Goal: Transaction & Acquisition: Purchase product/service

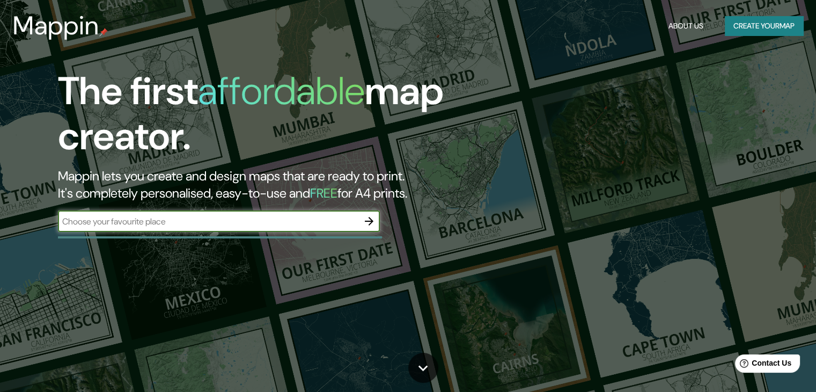
click at [370, 222] on icon "button" at bounding box center [369, 221] width 13 height 13
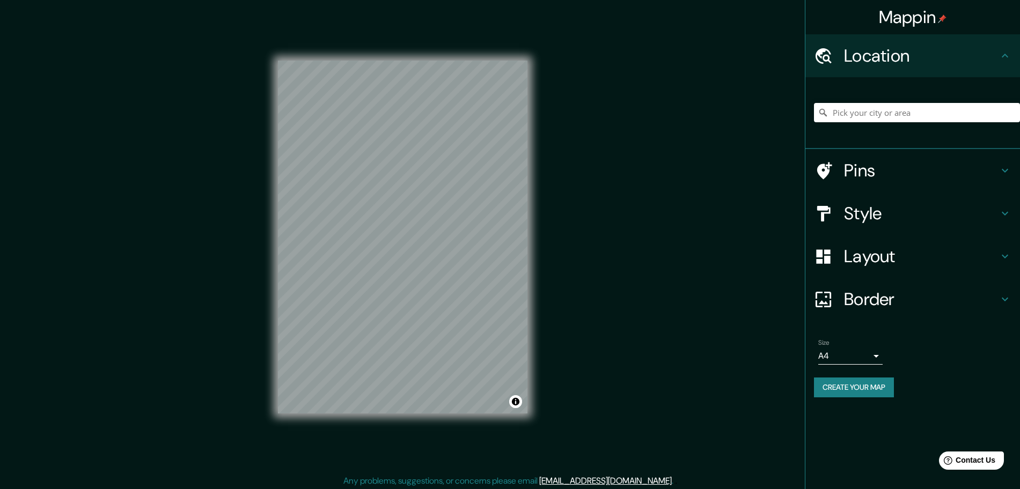
click at [824, 208] on h4 "Style" at bounding box center [921, 213] width 155 height 21
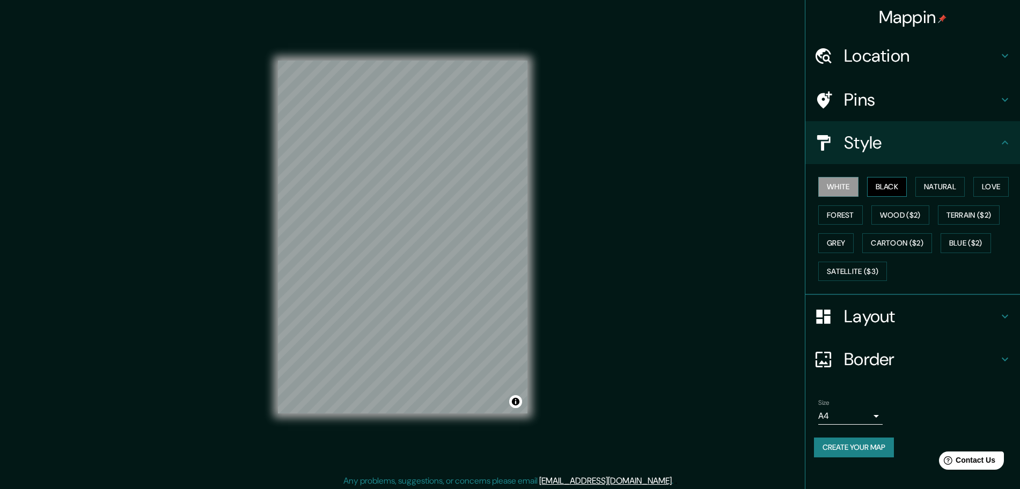
click at [824, 188] on button "Black" at bounding box center [887, 187] width 40 height 20
click at [824, 191] on button "Natural" at bounding box center [939, 187] width 49 height 20
click at [824, 182] on button "Love" at bounding box center [990, 187] width 35 height 20
click at [824, 219] on button "Forest" at bounding box center [840, 216] width 45 height 20
click at [824, 63] on h4 "Location" at bounding box center [921, 55] width 155 height 21
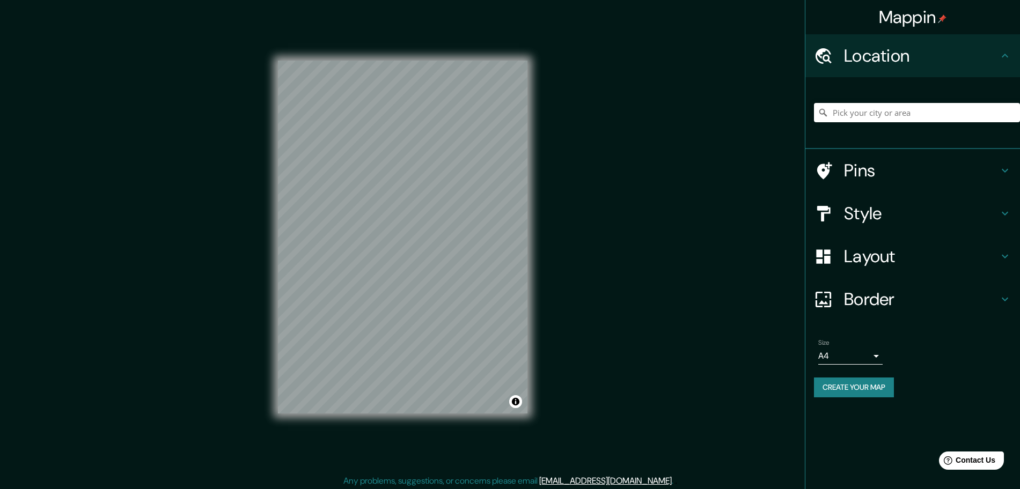
click at [824, 63] on h4 "Location" at bounding box center [921, 55] width 155 height 21
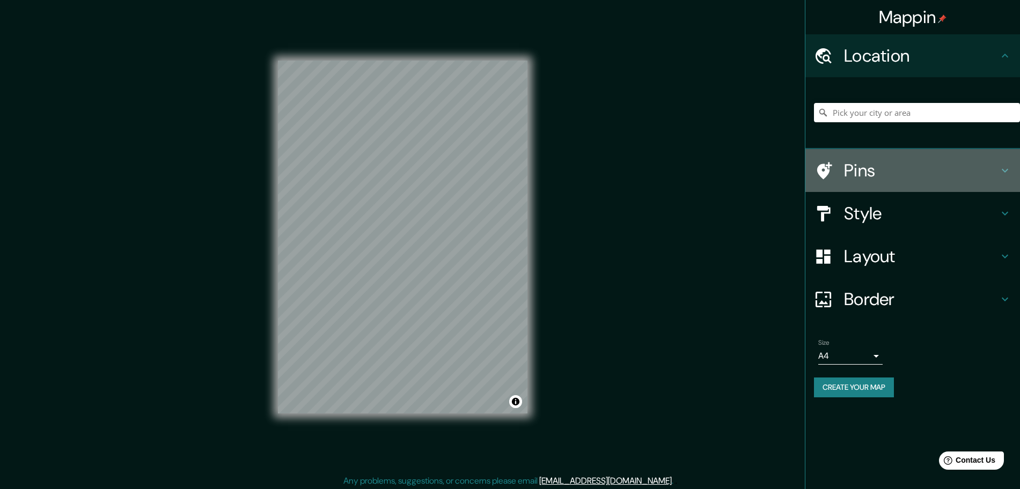
click at [824, 167] on h4 "Pins" at bounding box center [921, 170] width 155 height 21
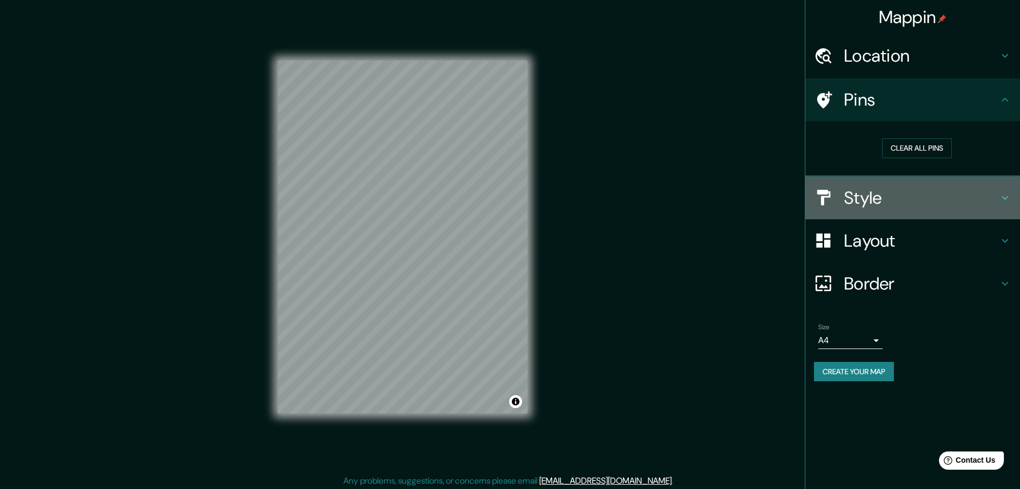
click at [824, 196] on h4 "Style" at bounding box center [921, 197] width 155 height 21
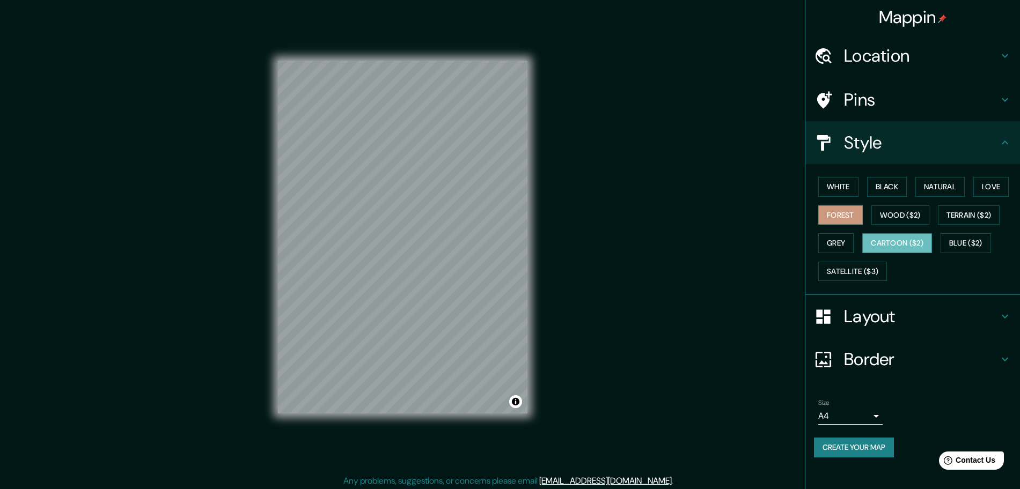
click at [824, 251] on button "Cartoon ($2)" at bounding box center [897, 243] width 70 height 20
click at [824, 272] on button "Satellite ($3)" at bounding box center [852, 272] width 69 height 20
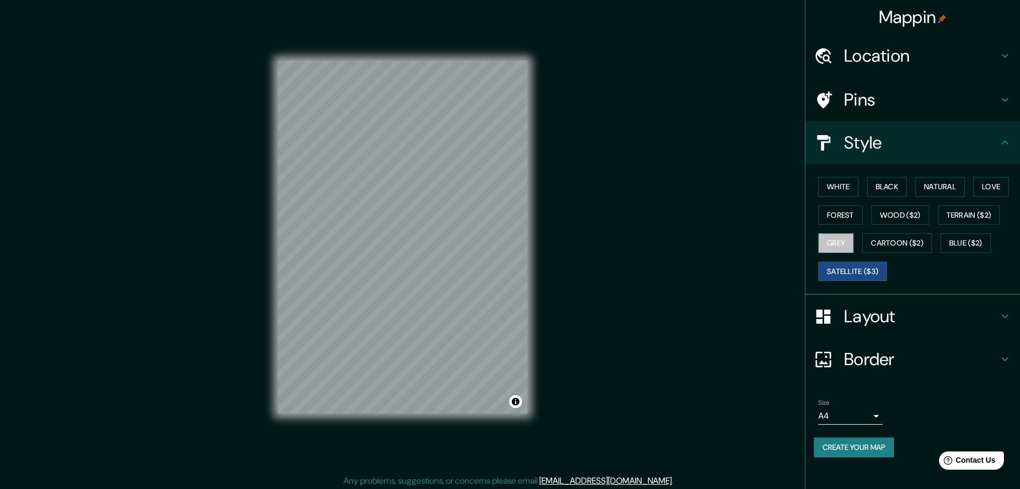
click at [824, 242] on button "Grey" at bounding box center [835, 243] width 35 height 20
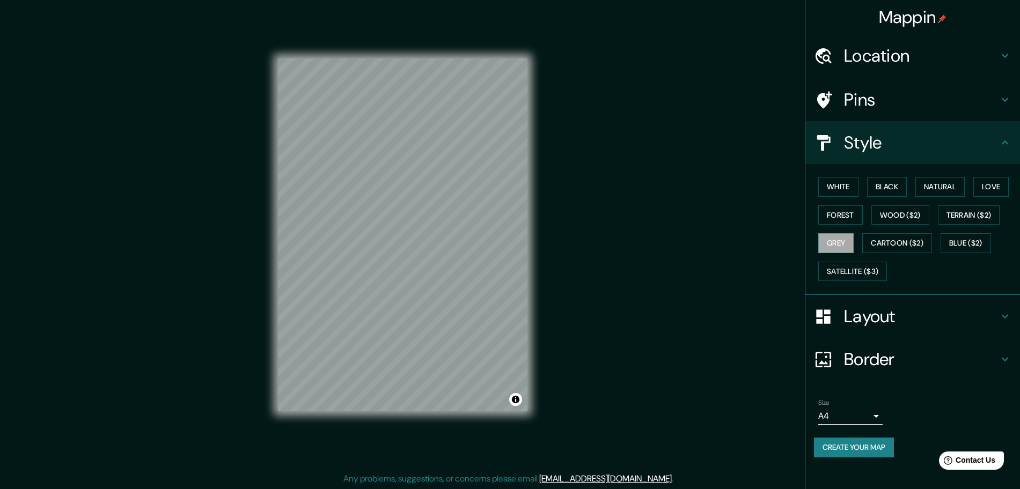
scroll to position [3, 0]
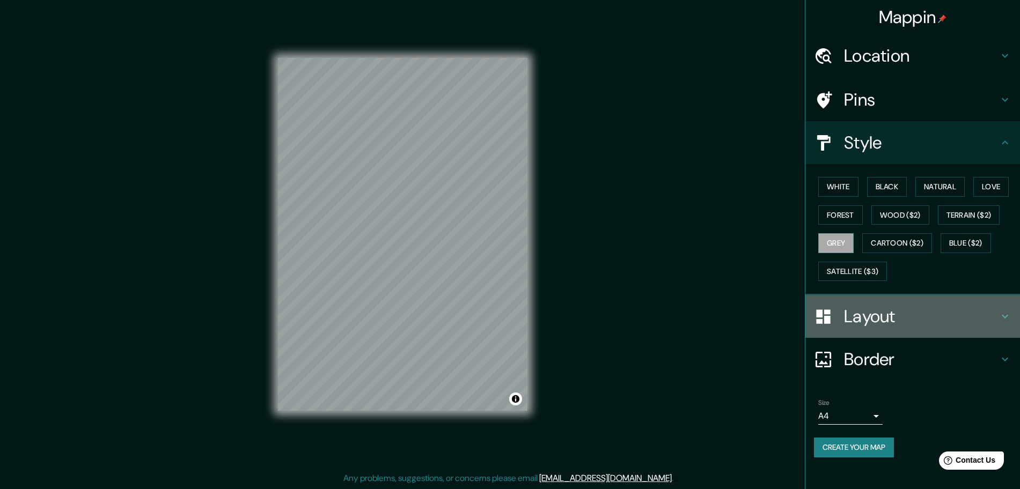
click at [824, 310] on h4 "Layout" at bounding box center [921, 316] width 155 height 21
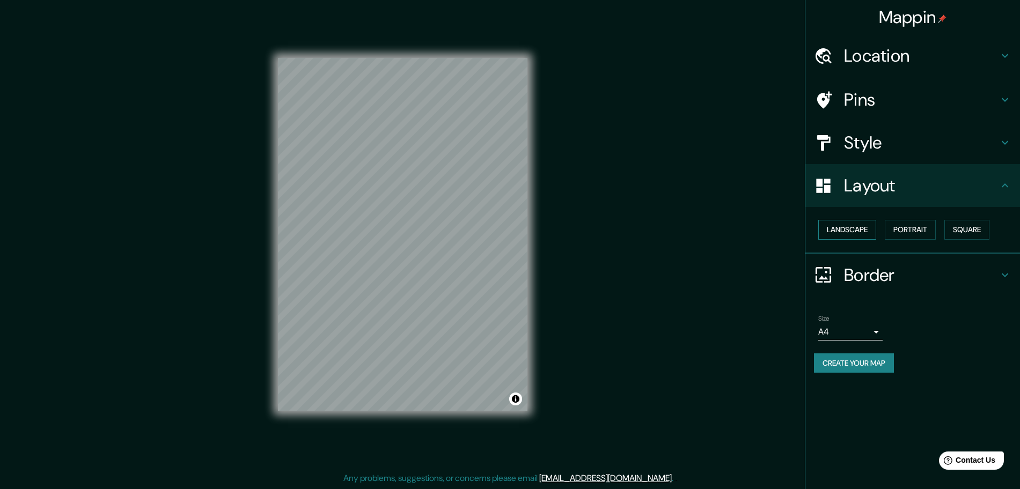
click at [824, 234] on button "Landscape" at bounding box center [847, 230] width 58 height 20
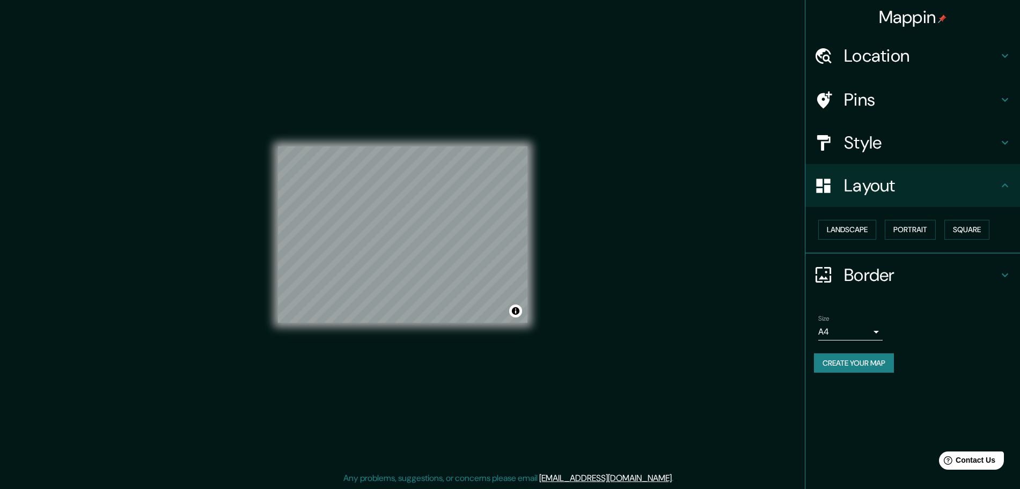
click at [824, 240] on div "Landscape [GEOGRAPHIC_DATA]" at bounding box center [917, 230] width 206 height 28
click at [824, 236] on button "Portrait" at bounding box center [910, 230] width 51 height 20
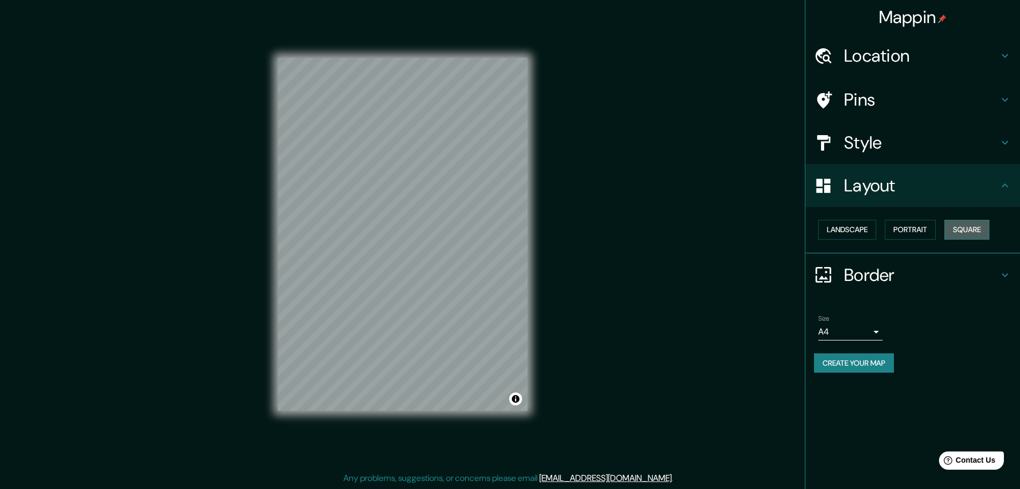
click at [824, 231] on button "Square" at bounding box center [966, 230] width 45 height 20
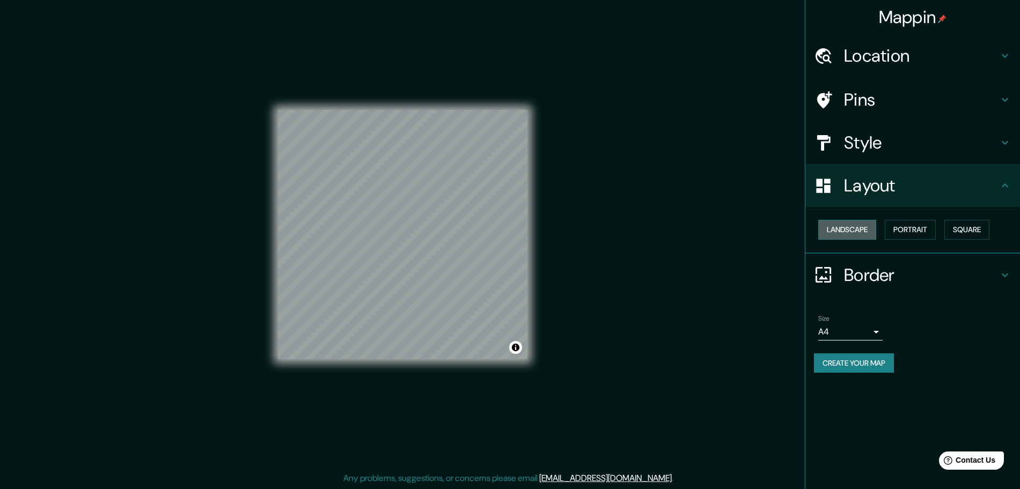
click at [824, 236] on button "Landscape" at bounding box center [847, 230] width 58 height 20
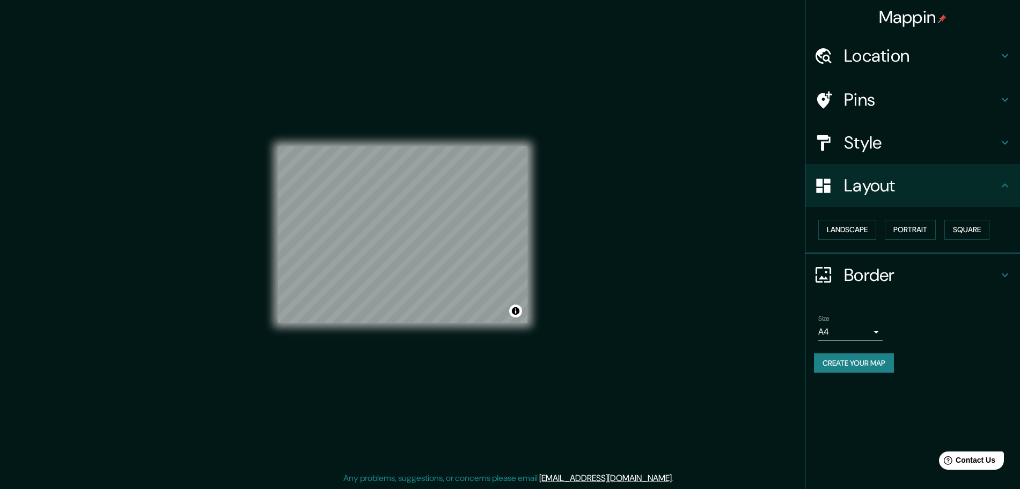
click at [824, 265] on h4 "Border" at bounding box center [921, 275] width 155 height 21
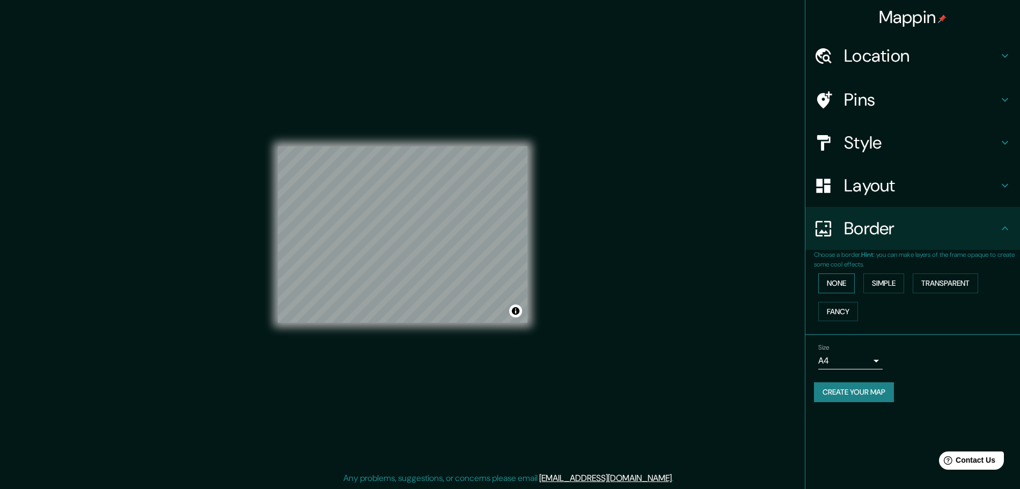
click at [824, 284] on button "None" at bounding box center [836, 284] width 36 height 20
click at [824, 277] on button "Simple" at bounding box center [883, 284] width 41 height 20
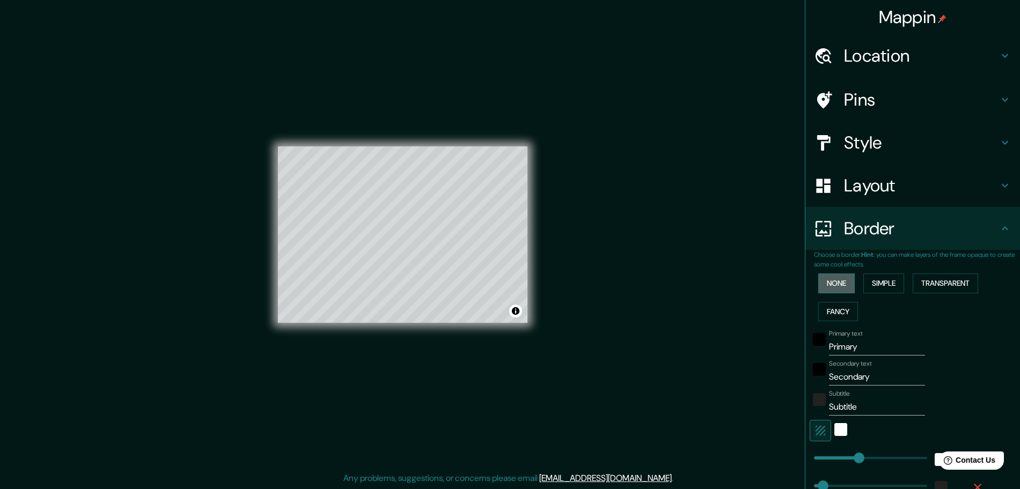
click at [824, 287] on button "None" at bounding box center [836, 284] width 36 height 20
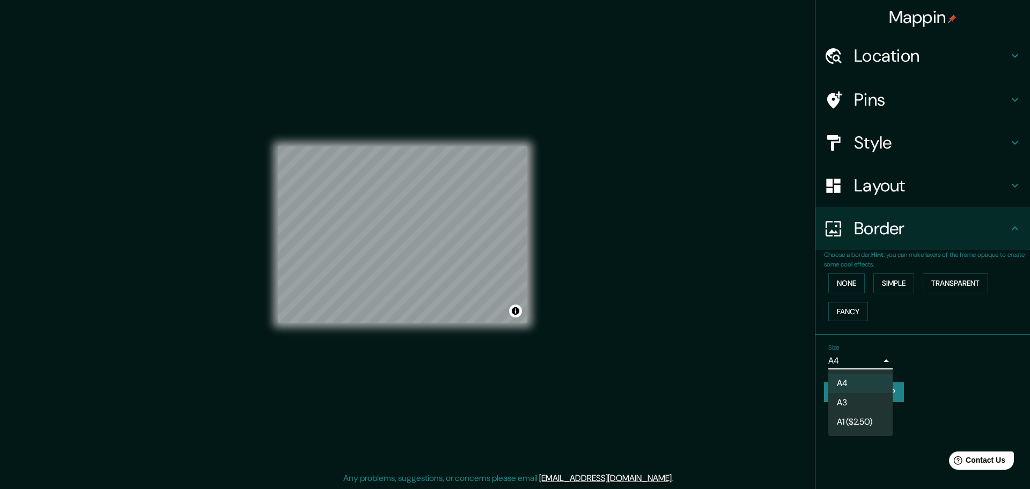
click at [824, 360] on body "Mappin Location Pins Style Layout Border Choose a border. Hint : you can make l…" at bounding box center [515, 241] width 1030 height 489
click at [824, 391] on li "A3" at bounding box center [861, 402] width 64 height 19
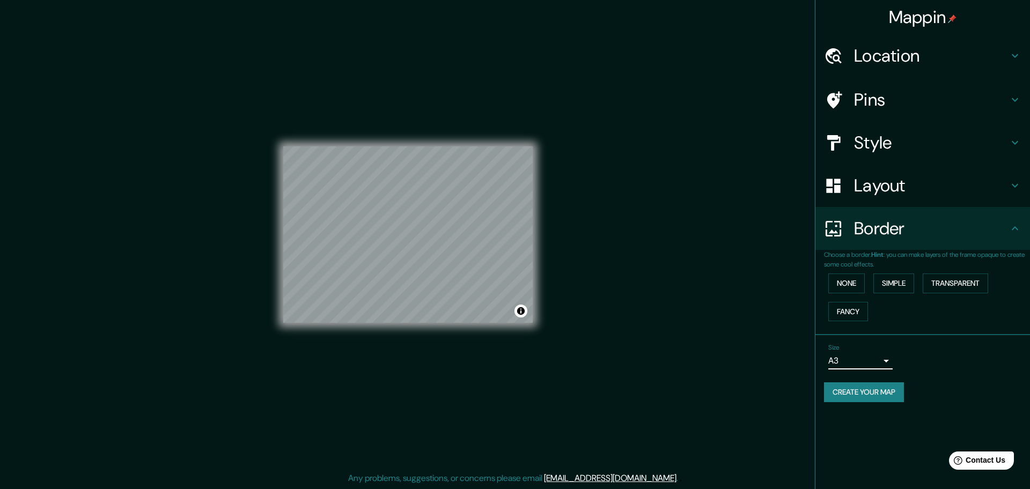
click at [824, 361] on body "Mappin Location Pins Style Layout Border Choose a border. Hint : you can make l…" at bounding box center [515, 241] width 1030 height 489
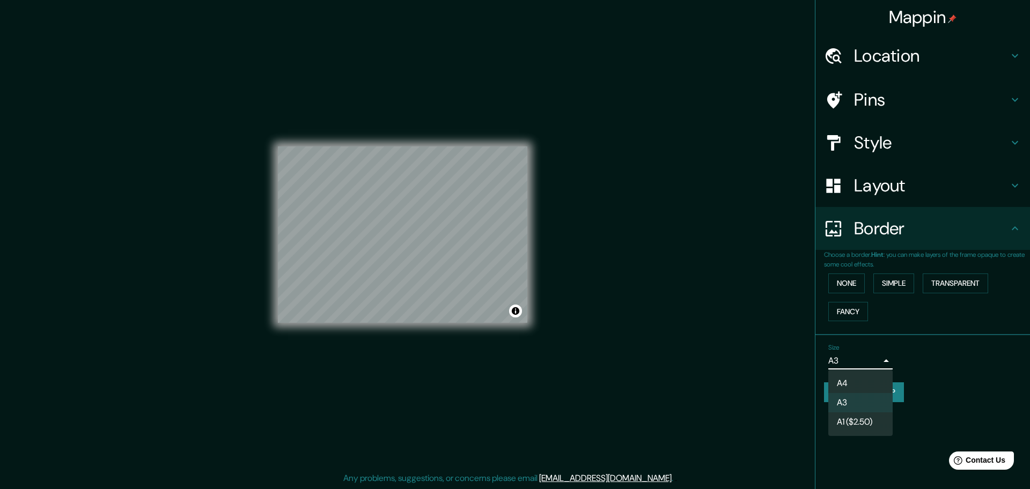
click at [824, 385] on li "A4" at bounding box center [861, 383] width 64 height 19
type input "single"
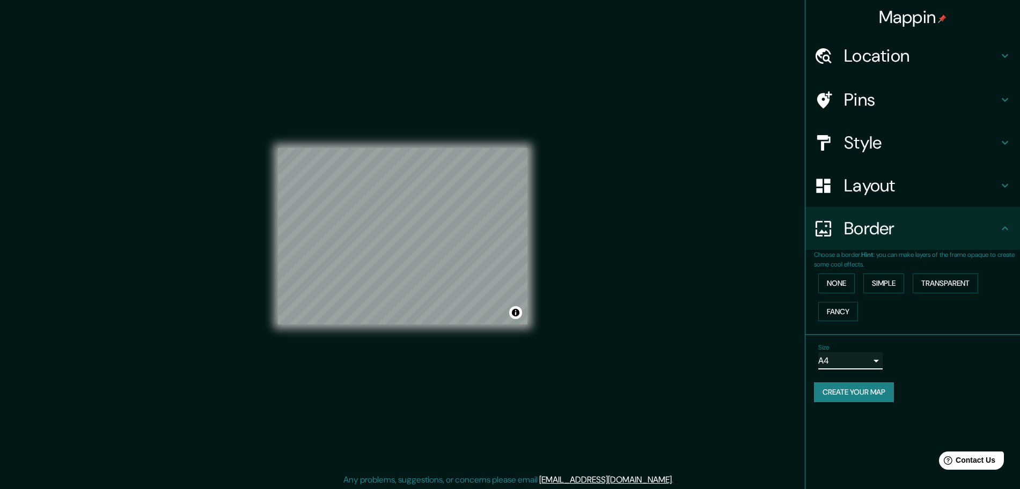
scroll to position [0, 0]
